Goal: Transaction & Acquisition: Purchase product/service

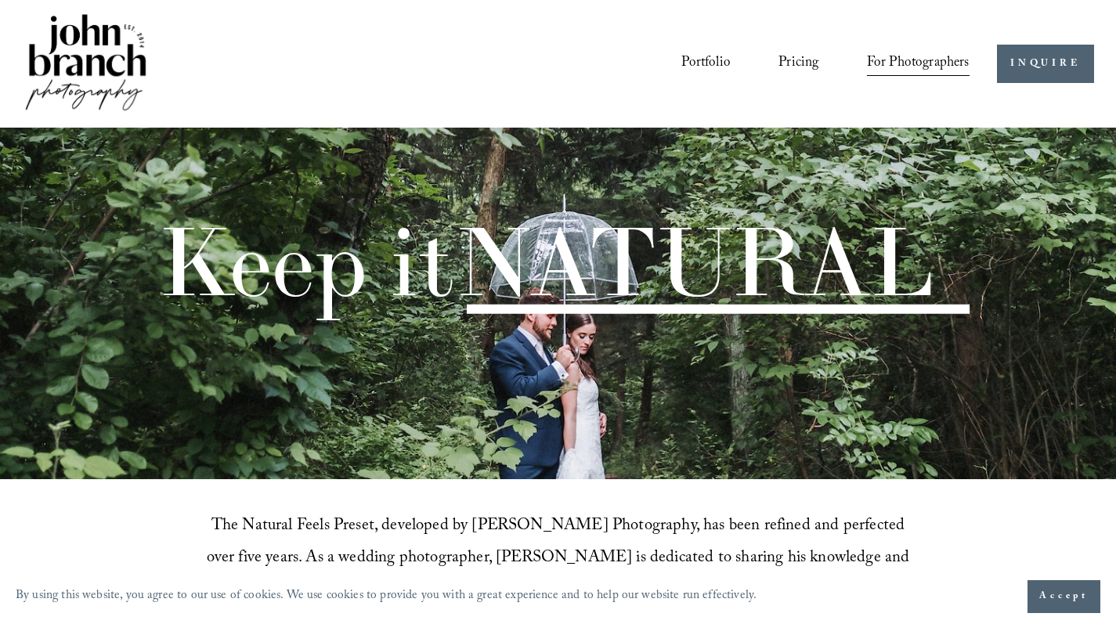
scroll to position [142, 0]
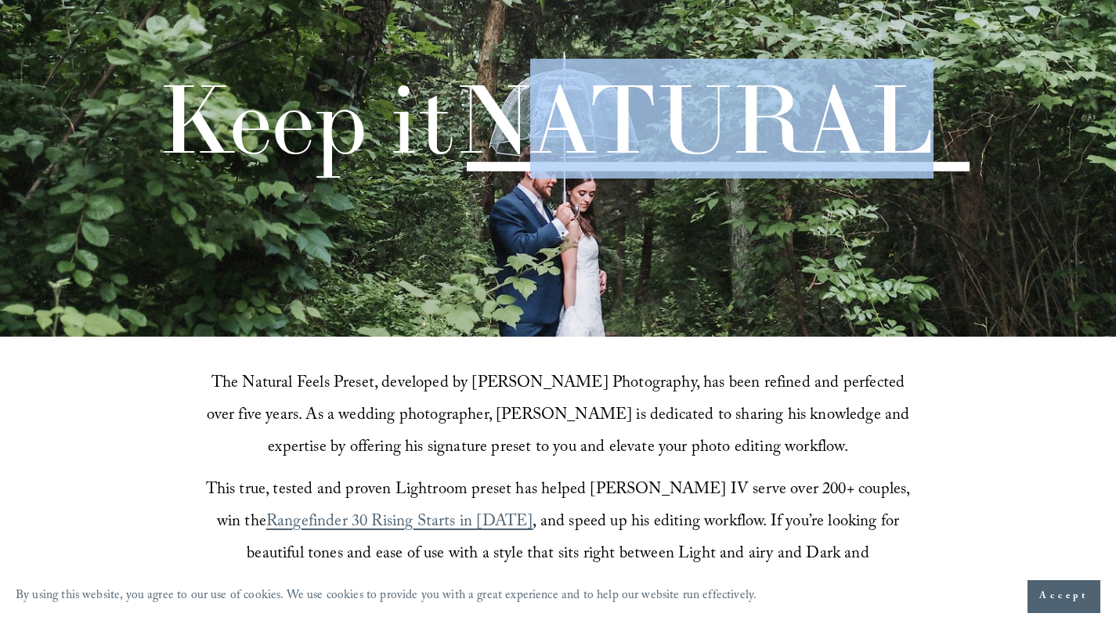
drag, startPoint x: 543, startPoint y: 130, endPoint x: 958, endPoint y: 146, distance: 415.2
click at [933, 145] on span "NATURAL" at bounding box center [693, 119] width 479 height 120
click at [958, 146] on div "Keep it NATURAL" at bounding box center [558, 98] width 1116 height 181
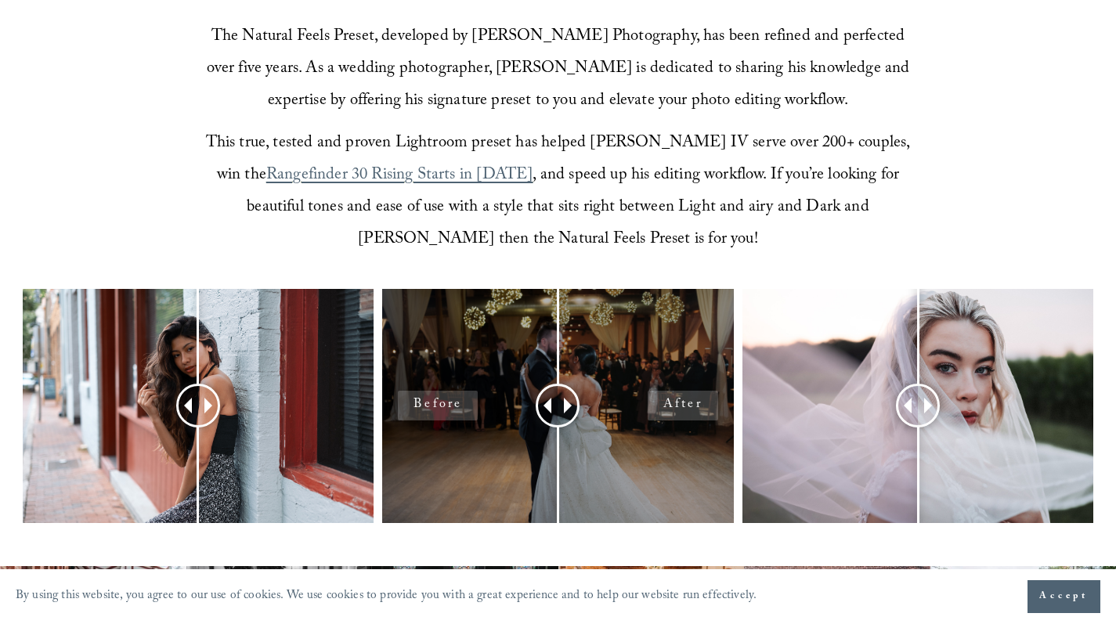
scroll to position [750, 0]
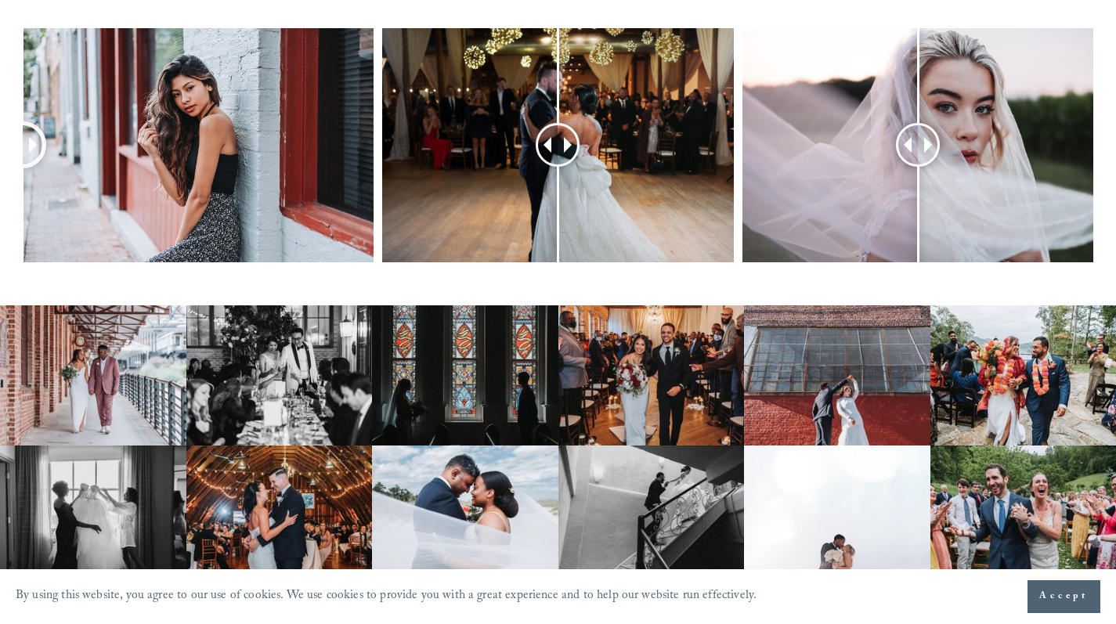
drag, startPoint x: 211, startPoint y: 159, endPoint x: 8, endPoint y: 198, distance: 206.5
click at [8, 198] on div at bounding box center [558, 166] width 1116 height 276
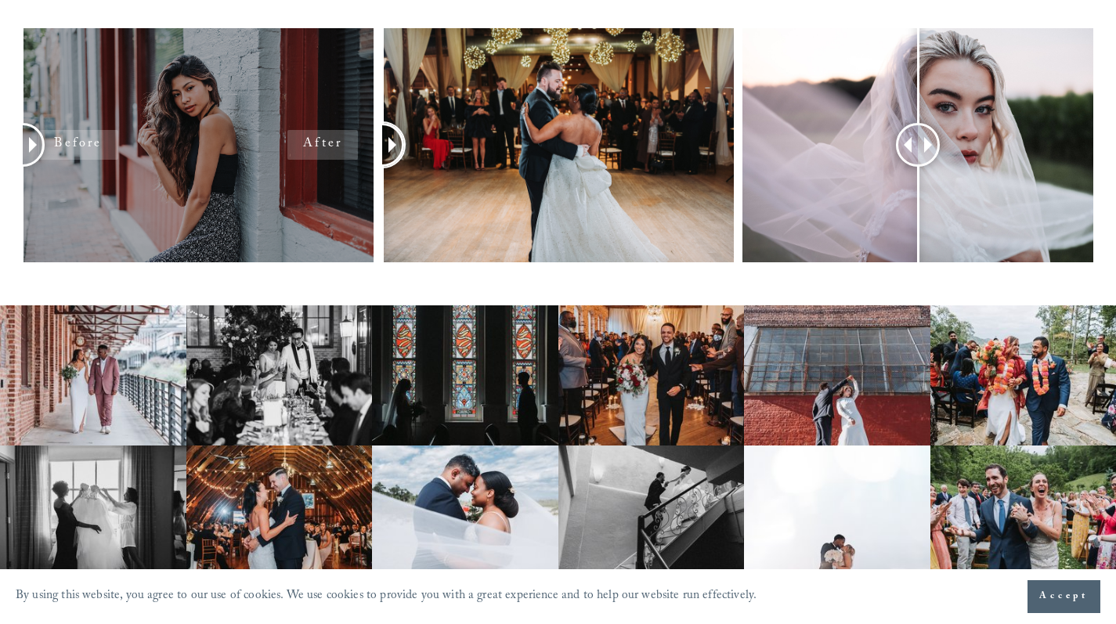
drag, startPoint x: 568, startPoint y: 157, endPoint x: 317, endPoint y: 195, distance: 253.4
click at [317, 195] on div at bounding box center [558, 166] width 1116 height 276
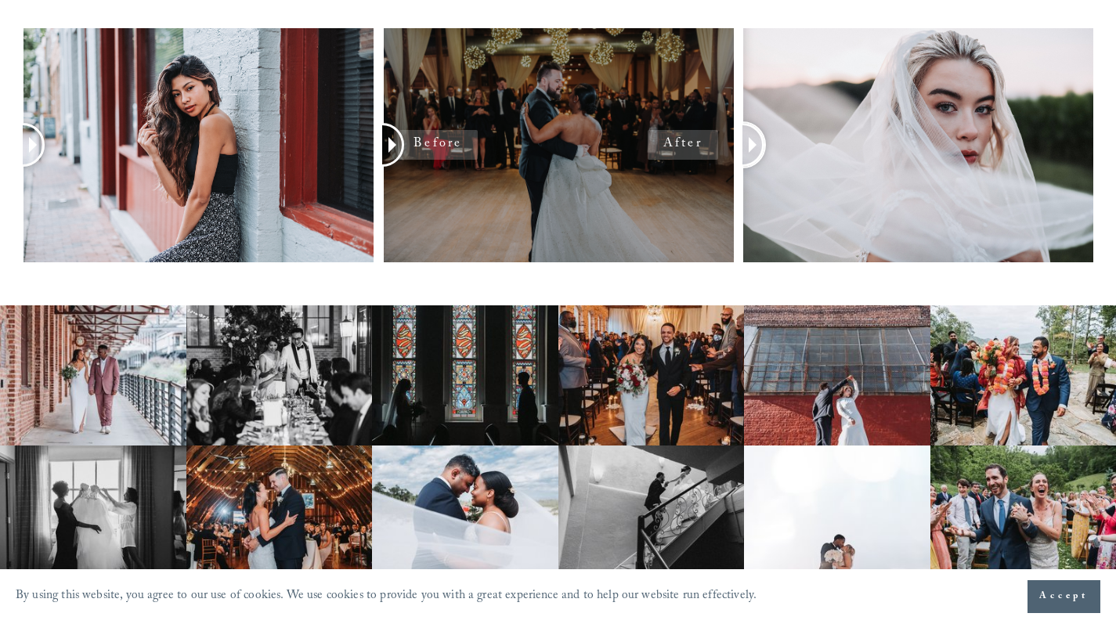
drag, startPoint x: 918, startPoint y: 165, endPoint x: 540, endPoint y: 175, distance: 378.2
click at [540, 175] on div at bounding box center [558, 166] width 1116 height 276
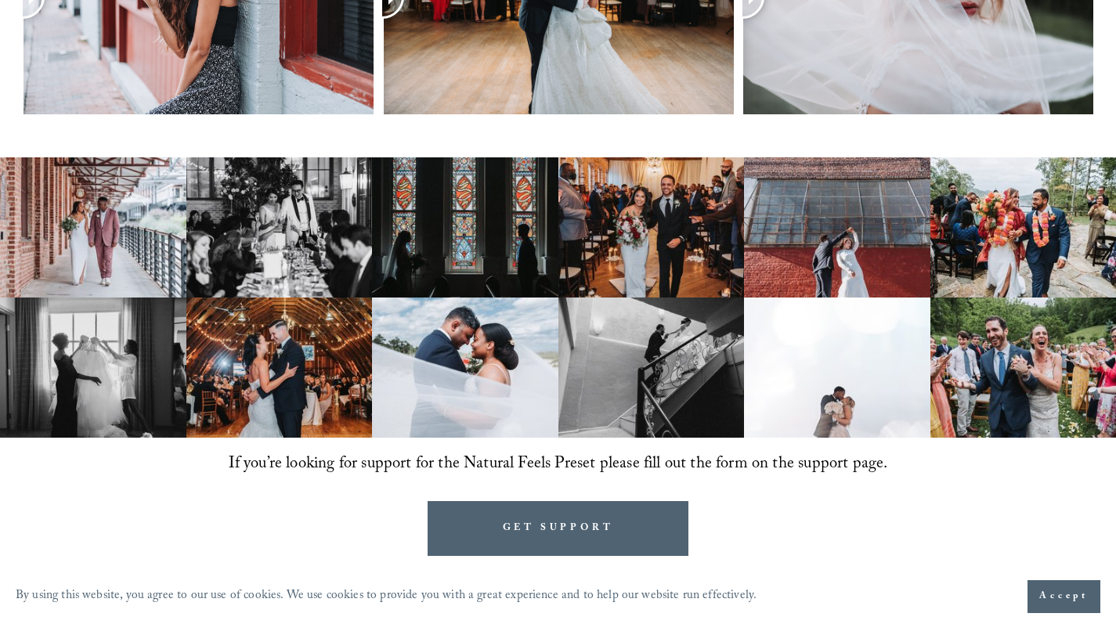
click at [449, 360] on img at bounding box center [465, 367] width 186 height 140
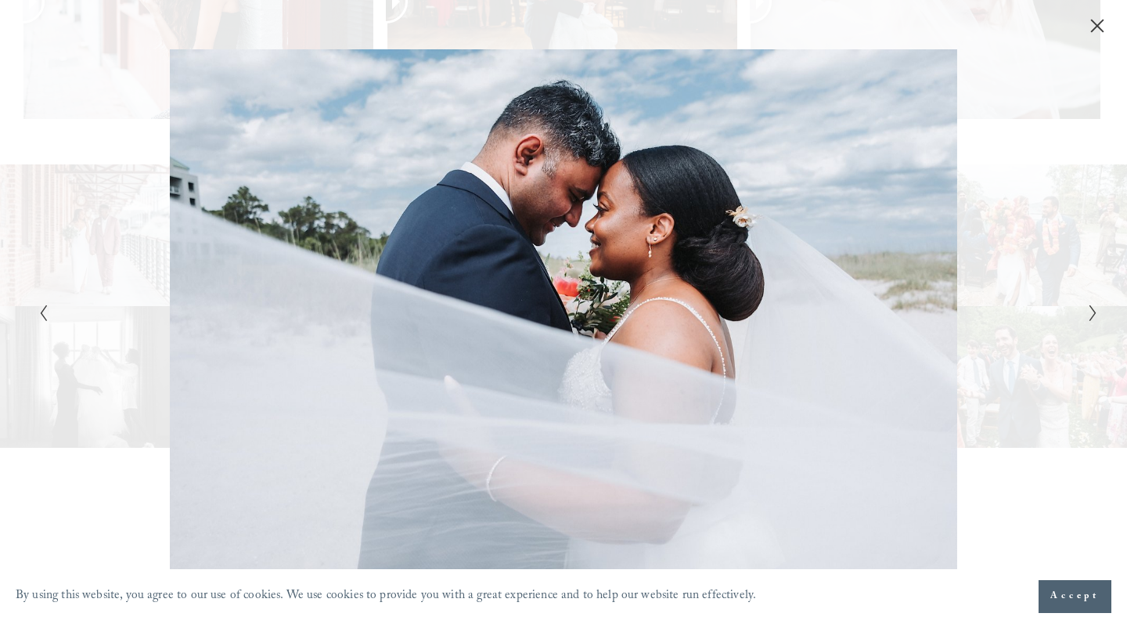
click at [1094, 312] on polyline "Next Slide" at bounding box center [1092, 313] width 5 height 16
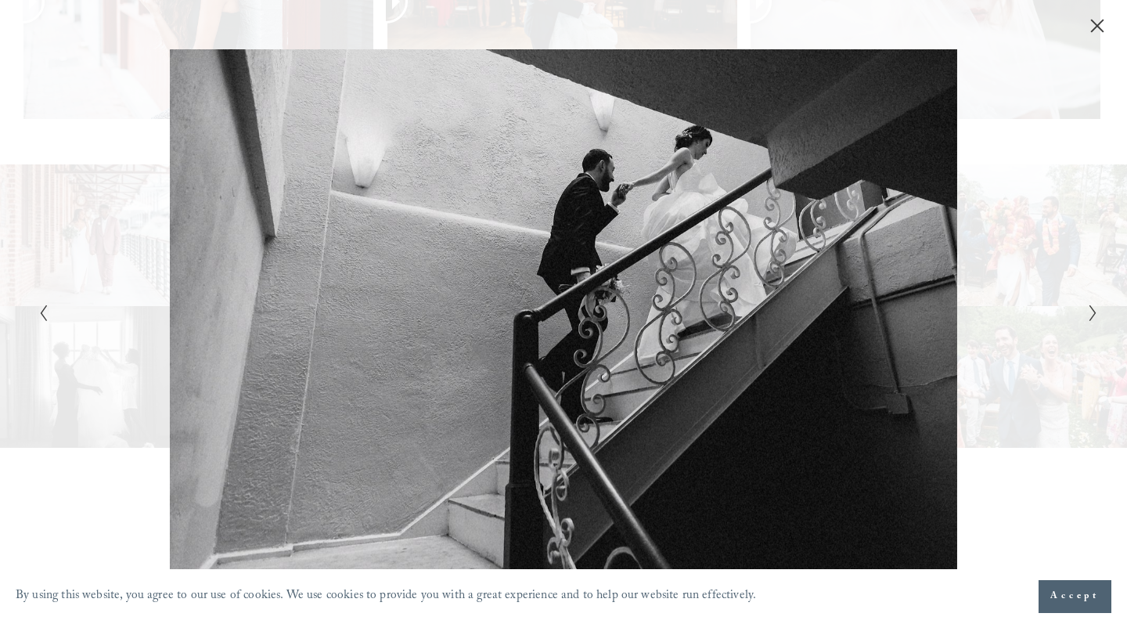
click at [1094, 312] on polyline "Next Slide" at bounding box center [1092, 313] width 5 height 16
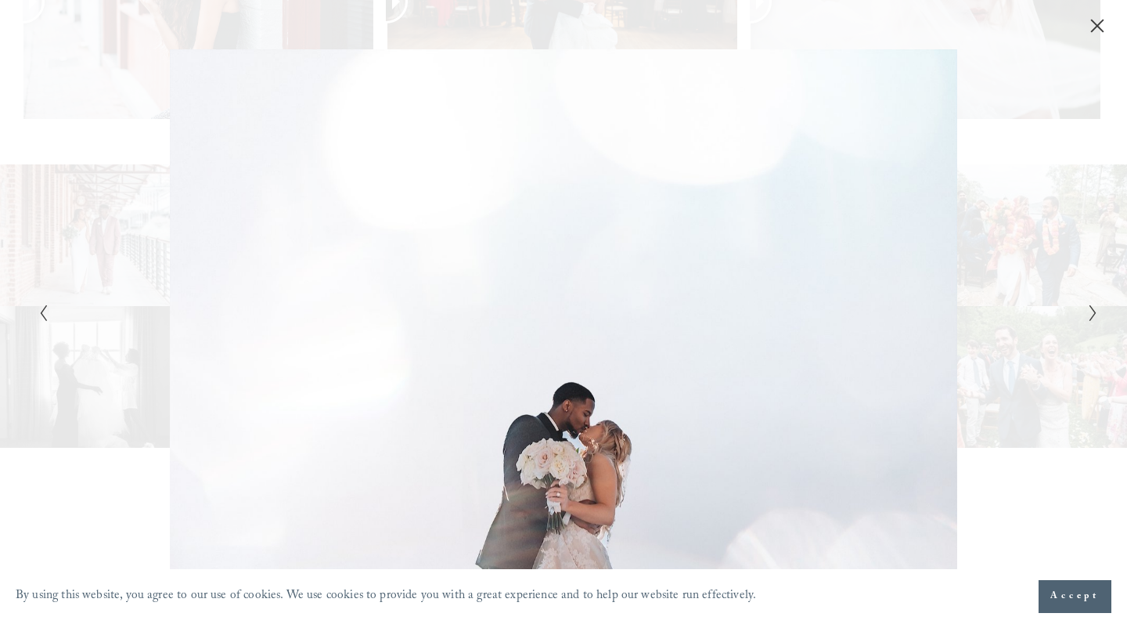
click at [1094, 312] on polyline "Next Slide" at bounding box center [1092, 313] width 5 height 16
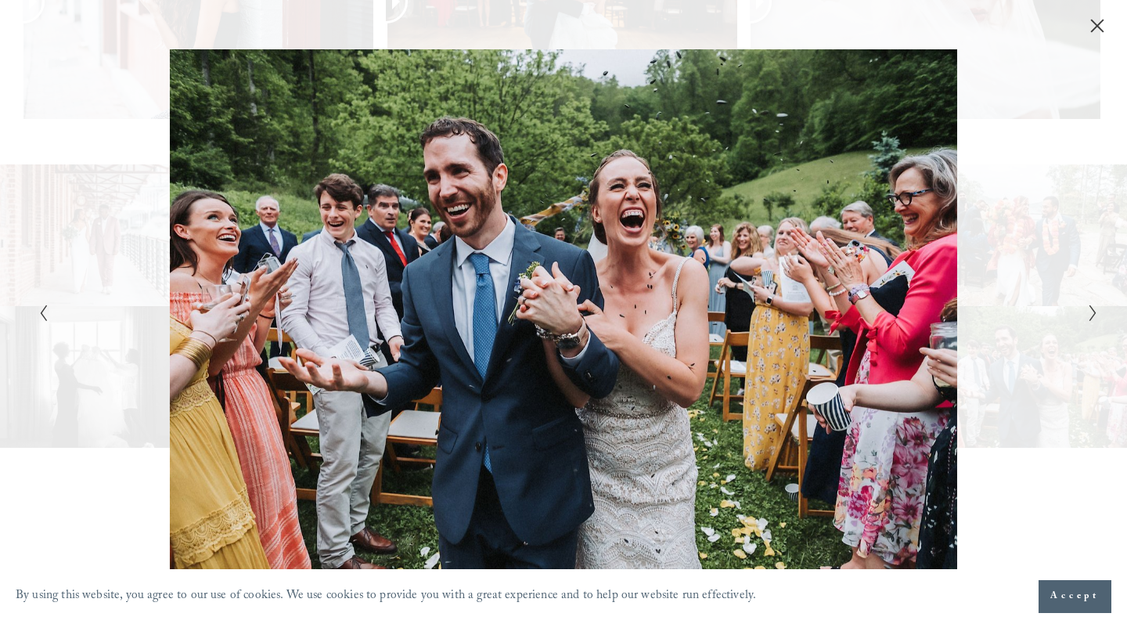
click at [1094, 312] on polyline "Next Slide" at bounding box center [1092, 313] width 5 height 16
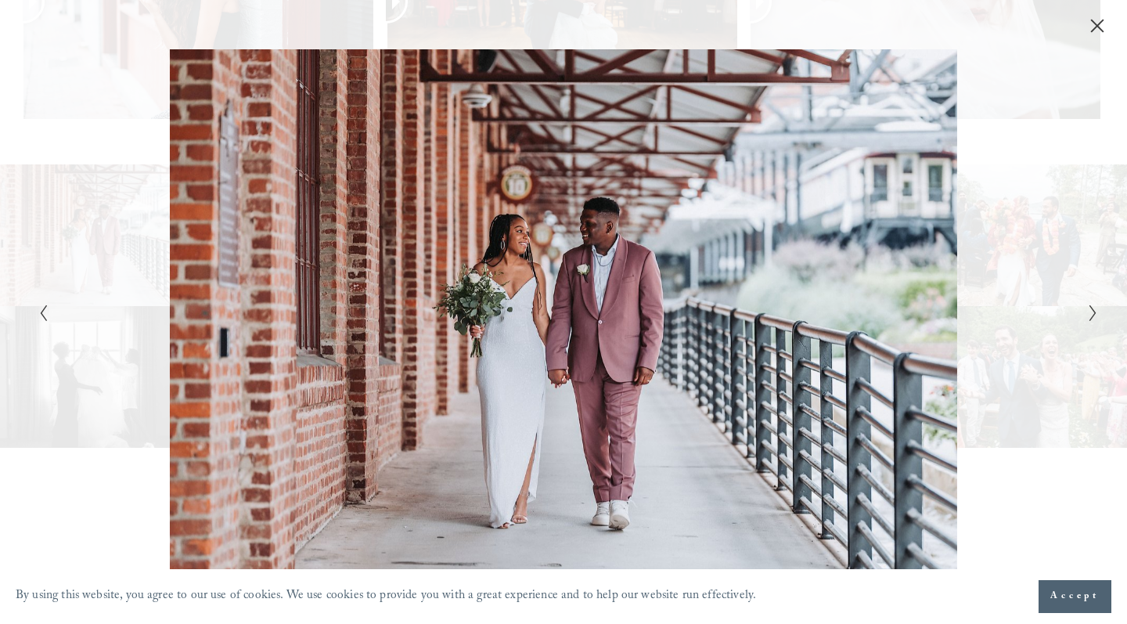
click at [1094, 312] on polyline "Next Slide" at bounding box center [1092, 313] width 5 height 16
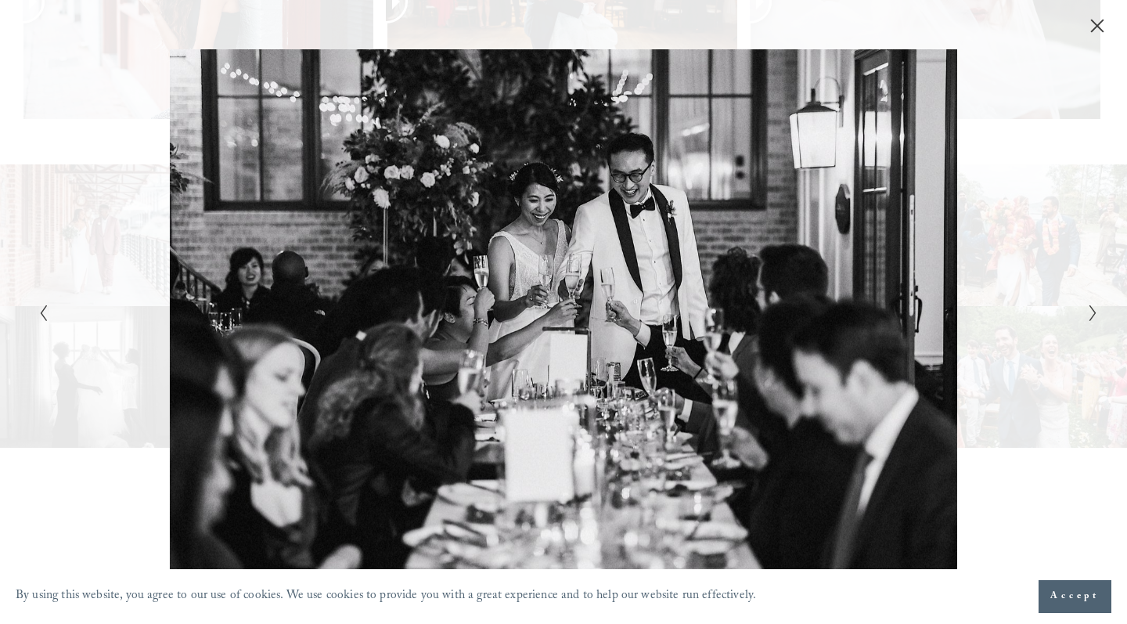
click at [1094, 312] on polyline "Next Slide" at bounding box center [1092, 313] width 5 height 16
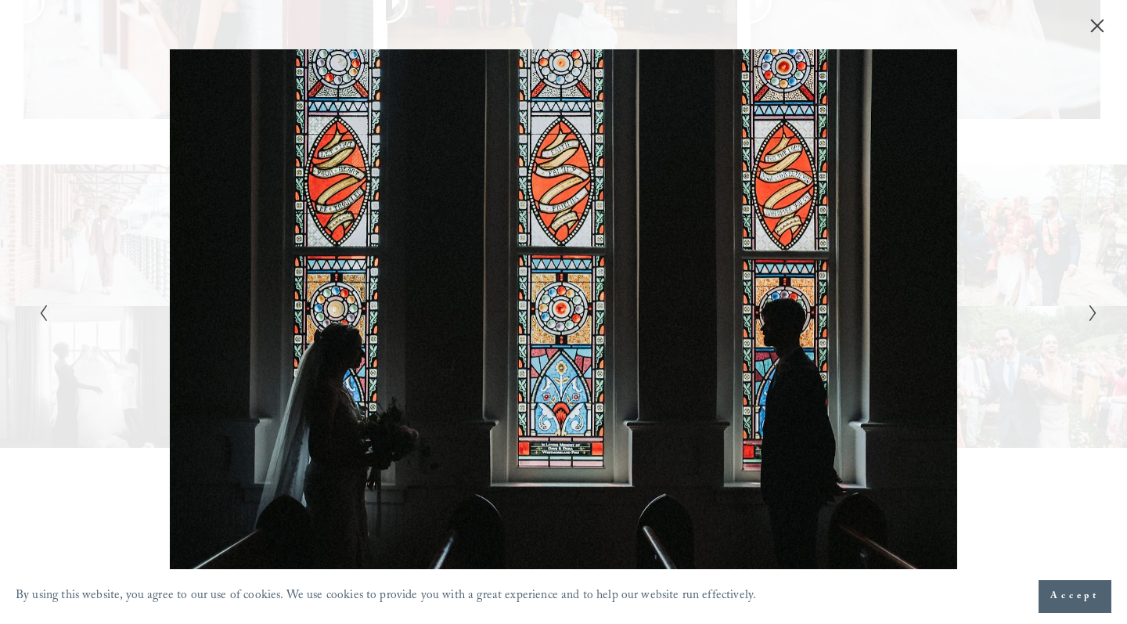
click at [1094, 312] on polyline "Next Slide" at bounding box center [1092, 313] width 5 height 16
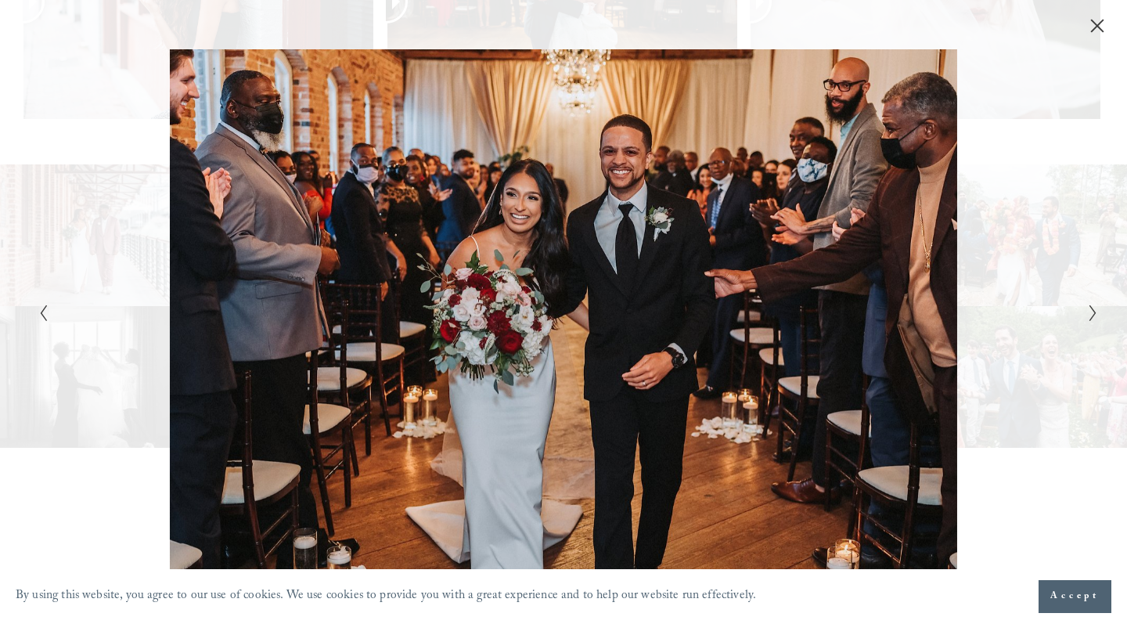
click at [1094, 312] on polyline "Next Slide" at bounding box center [1092, 313] width 5 height 16
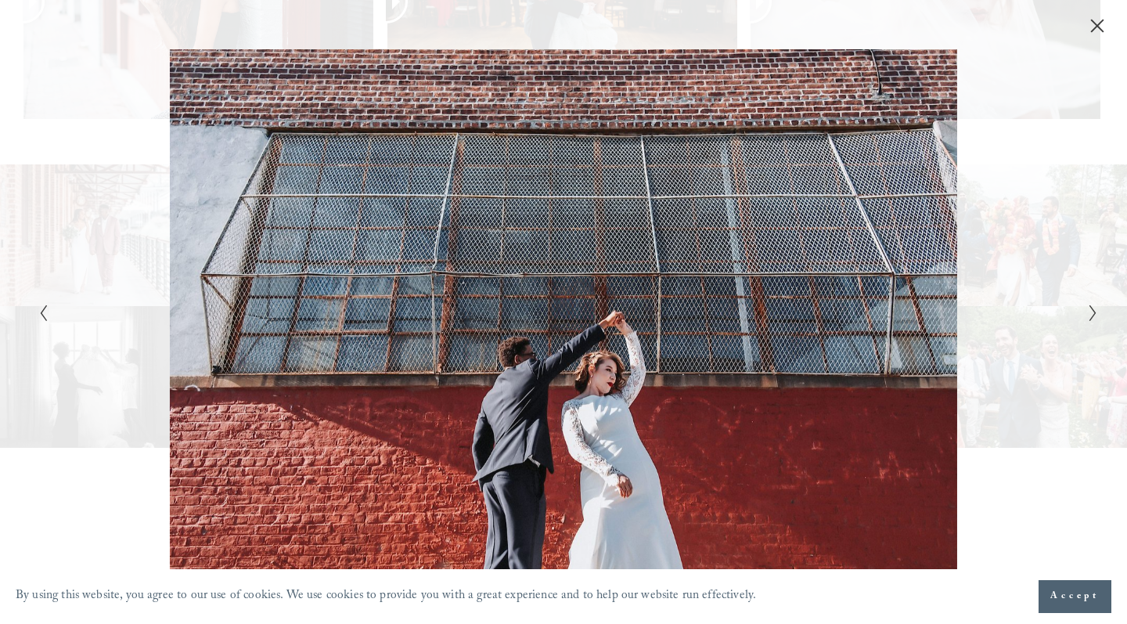
click at [1094, 312] on polyline "Next Slide" at bounding box center [1092, 313] width 5 height 16
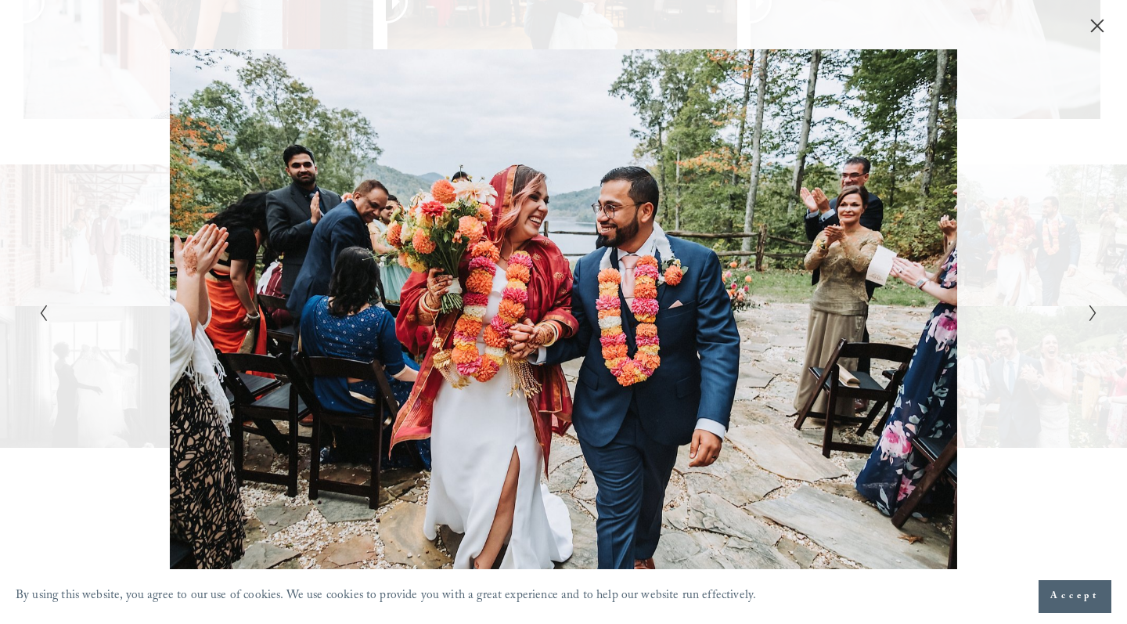
click at [1094, 312] on polyline "Next Slide" at bounding box center [1092, 313] width 5 height 16
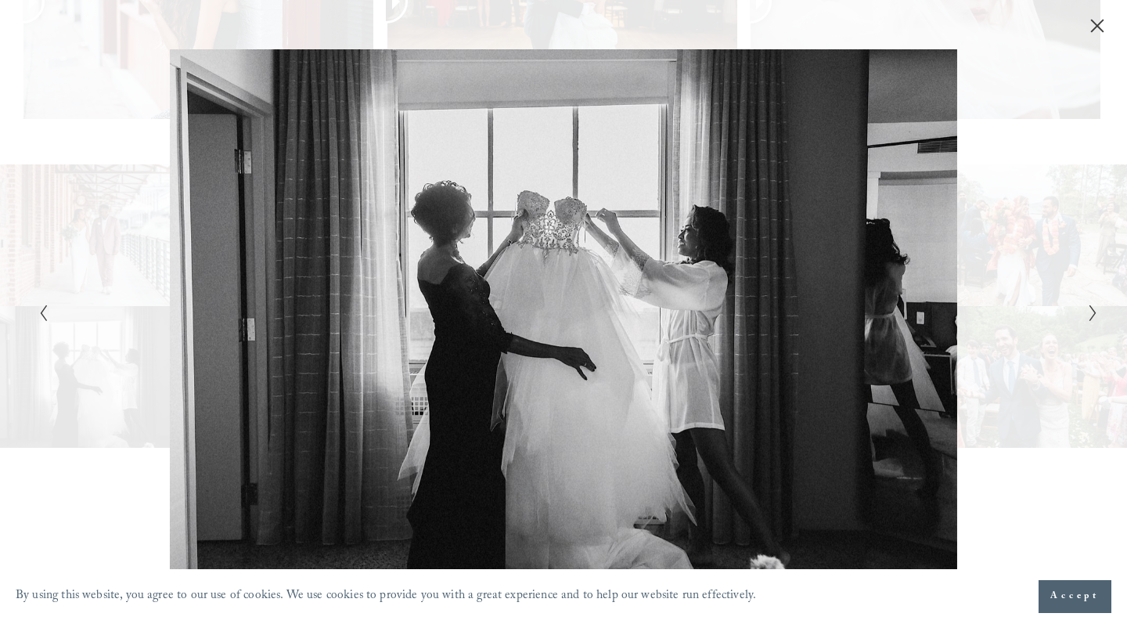
click at [1094, 312] on polyline "Next Slide" at bounding box center [1092, 313] width 5 height 16
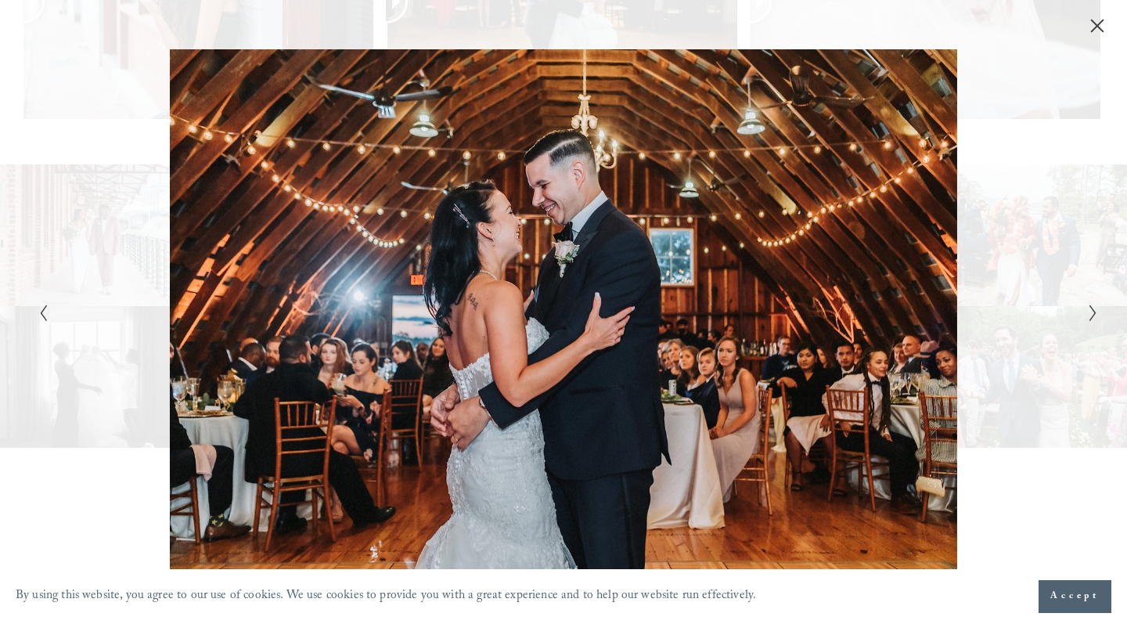
click at [1094, 312] on polyline "Next Slide" at bounding box center [1092, 313] width 5 height 16
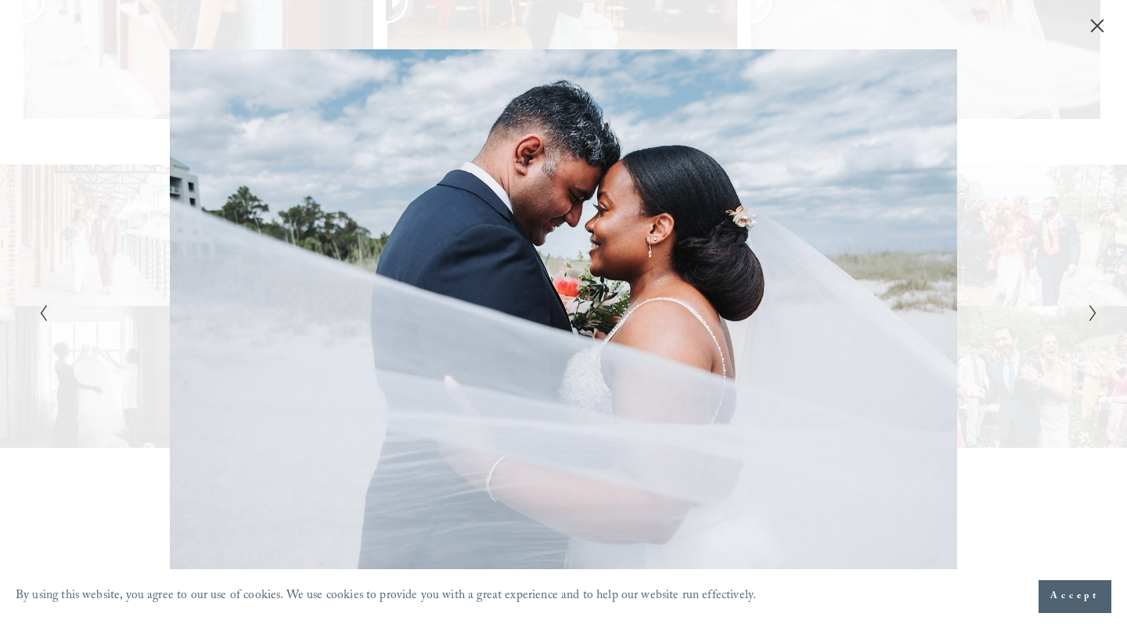
click at [1089, 23] on button "Close" at bounding box center [1097, 25] width 25 height 17
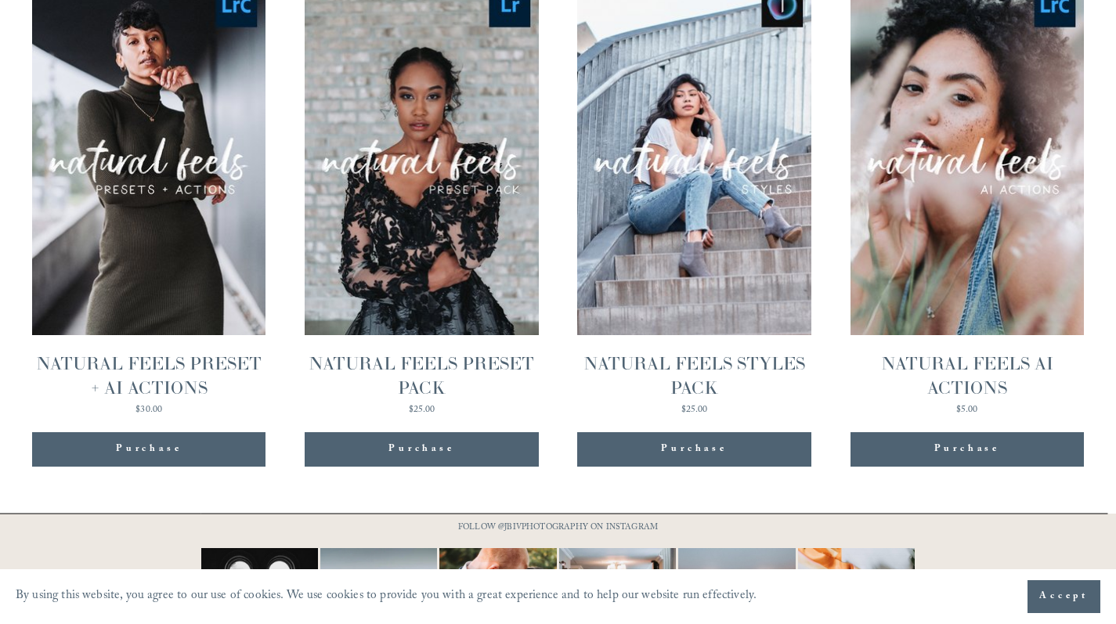
scroll to position [1740, 0]
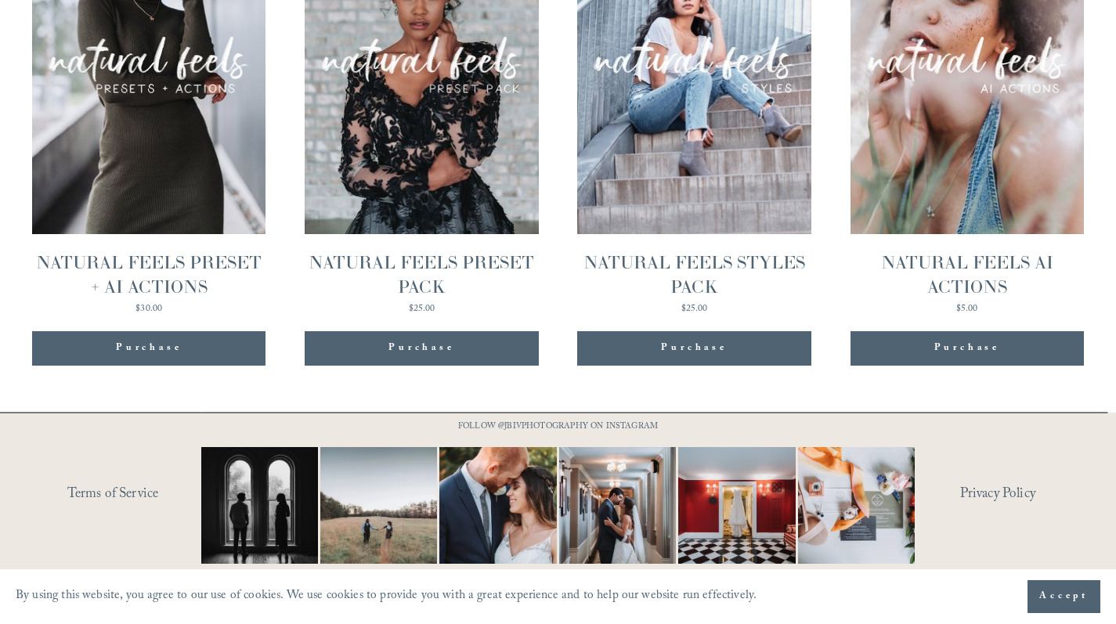
click at [146, 348] on div "Purchase" at bounding box center [149, 349] width 66 height 16
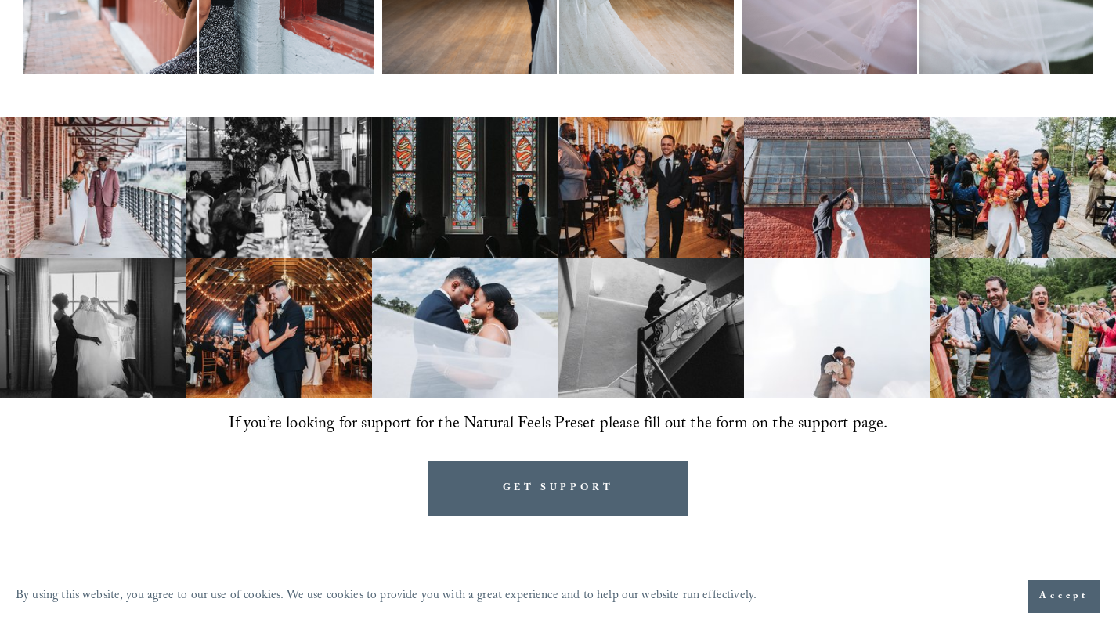
scroll to position [1086, 0]
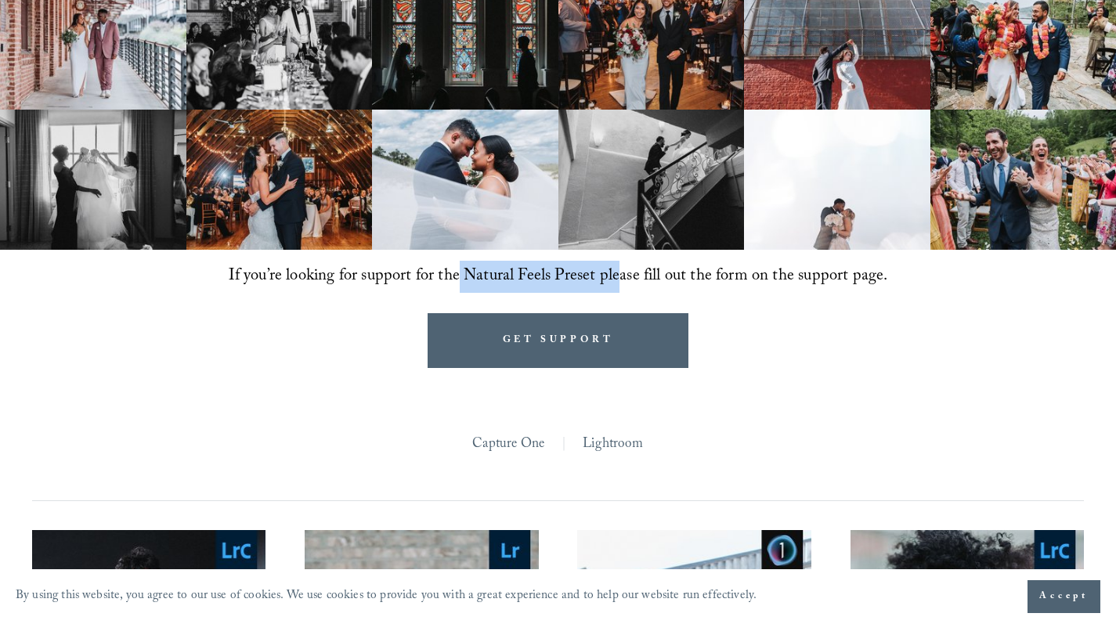
drag, startPoint x: 458, startPoint y: 280, endPoint x: 777, endPoint y: 274, distance: 318.7
click at [770, 273] on span "If you’re looking for support for the Natural Feels Preset please fill out the …" at bounding box center [558, 276] width 659 height 27
click at [788, 276] on span "If you’re looking for support for the Natural Feels Preset please fill out the …" at bounding box center [558, 276] width 659 height 27
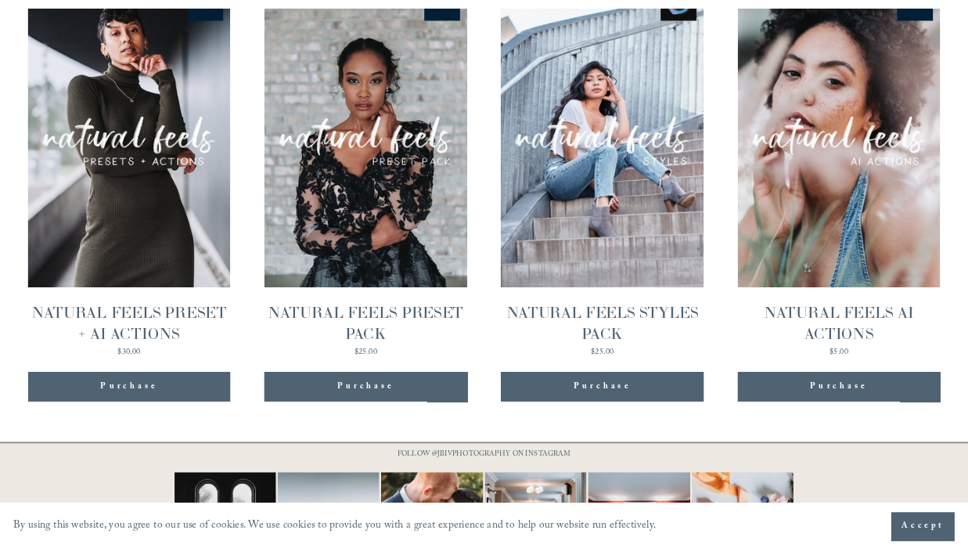
scroll to position [1588, 0]
